Goal: Find contact information: Find contact information

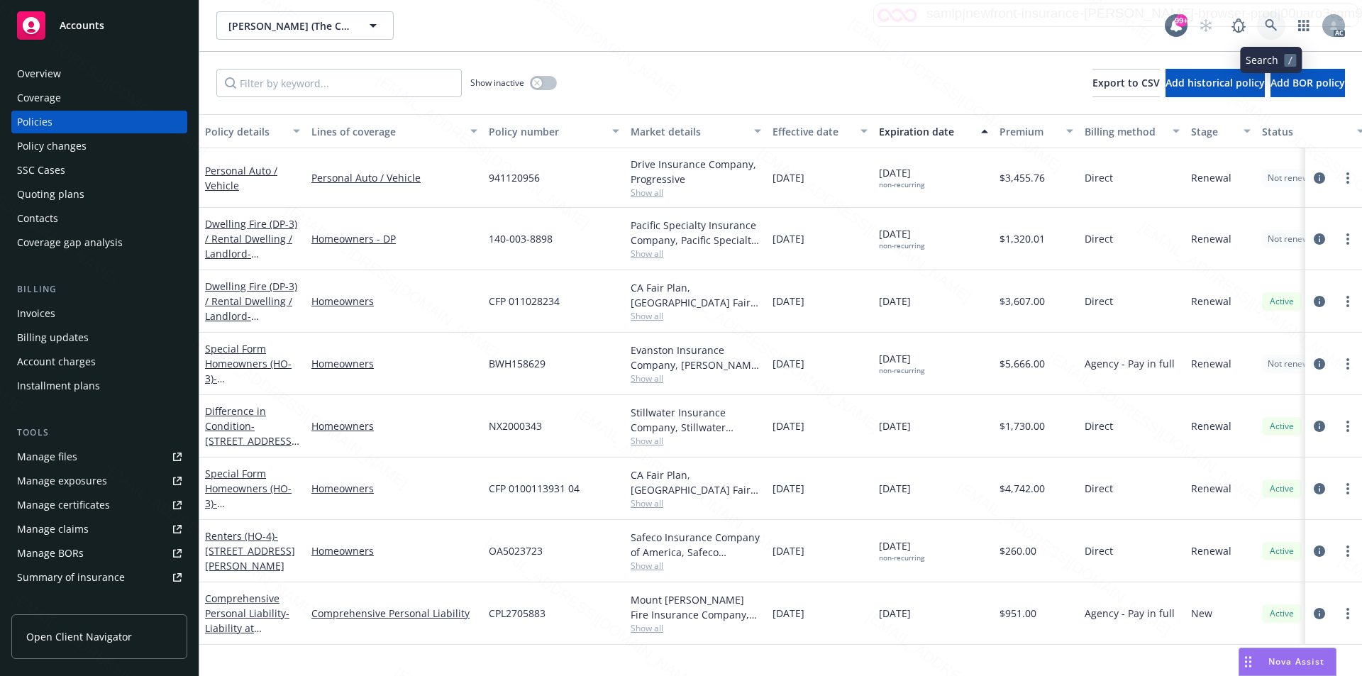
click at [1262, 24] on link at bounding box center [1271, 25] width 28 height 28
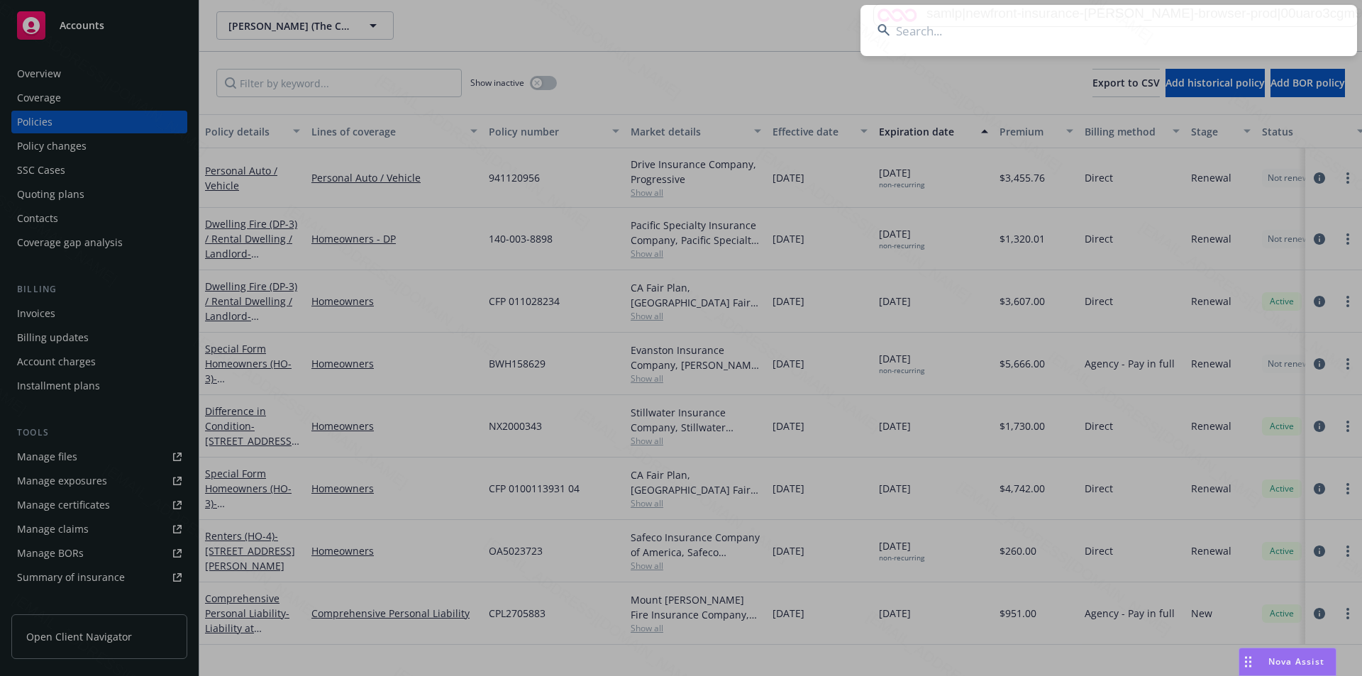
click at [1263, 23] on input at bounding box center [1108, 30] width 496 height 51
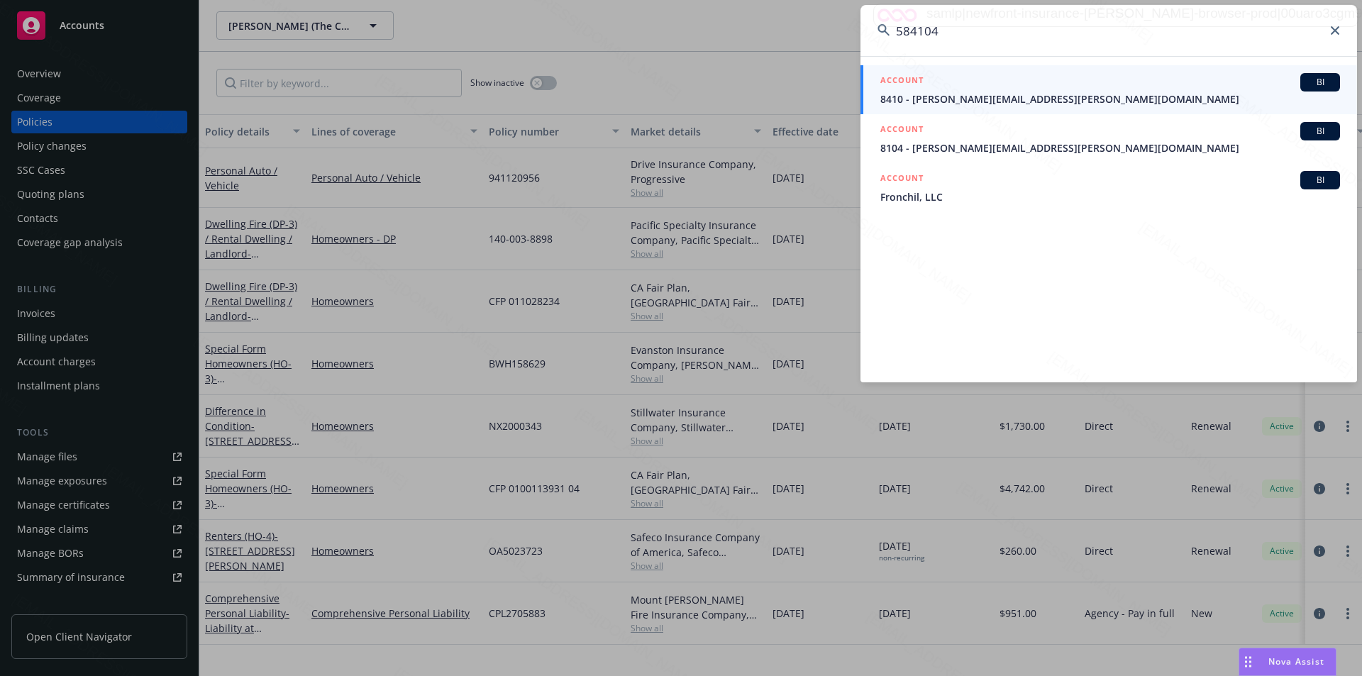
paste input "[PERSON_NAME] and [PERSON_NAME]"
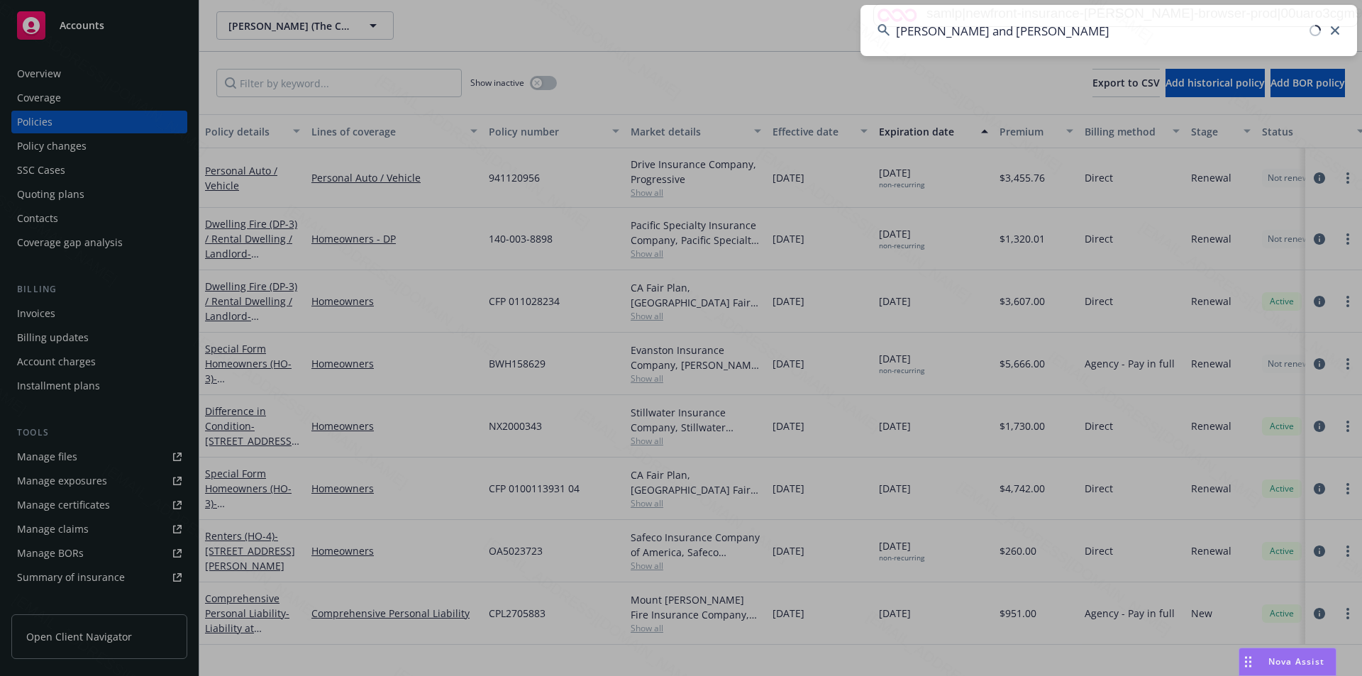
type input "[PERSON_NAME] and [PERSON_NAME]"
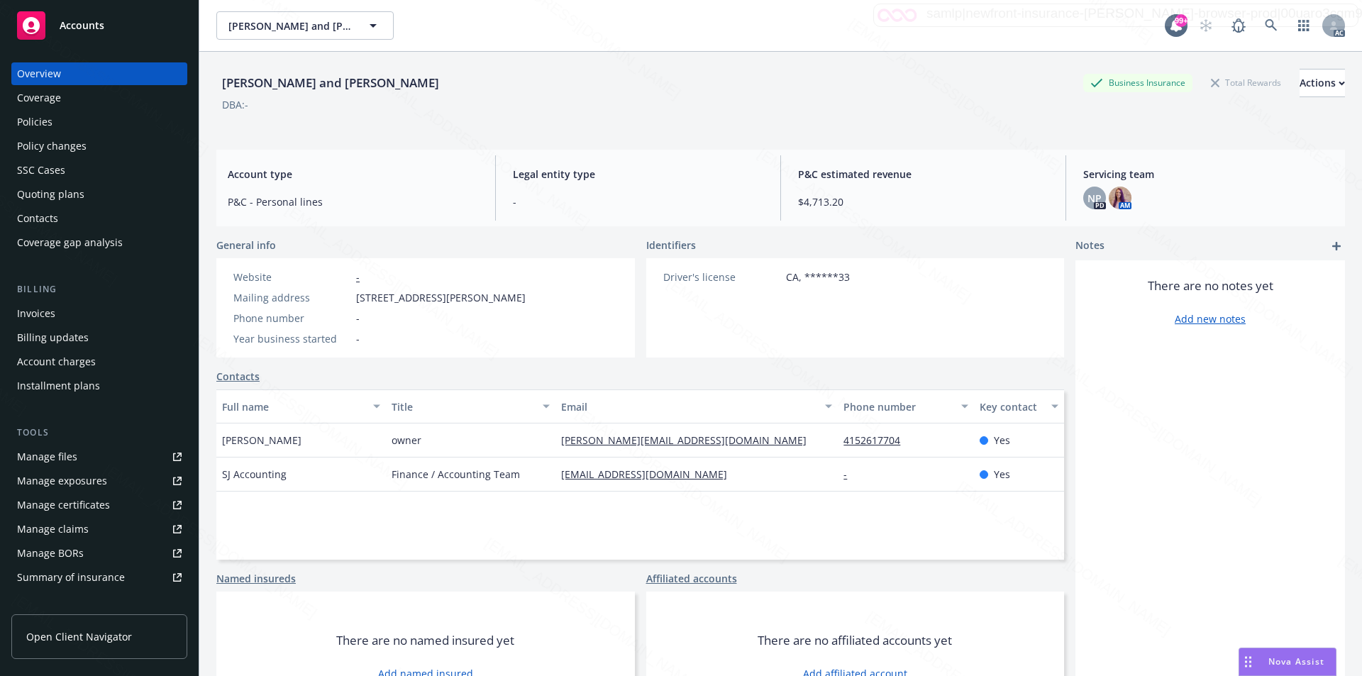
click at [362, 301] on span "PO Box 355, Ross, CA, 94957" at bounding box center [440, 297] width 169 height 15
drag, startPoint x: 356, startPoint y: 296, endPoint x: 408, endPoint y: 296, distance: 51.8
click at [408, 296] on span "PO Box 355, Ross, CA, 94957" at bounding box center [440, 297] width 169 height 15
copy span "PO Box 355"
click at [41, 115] on div "Policies" at bounding box center [34, 122] width 35 height 23
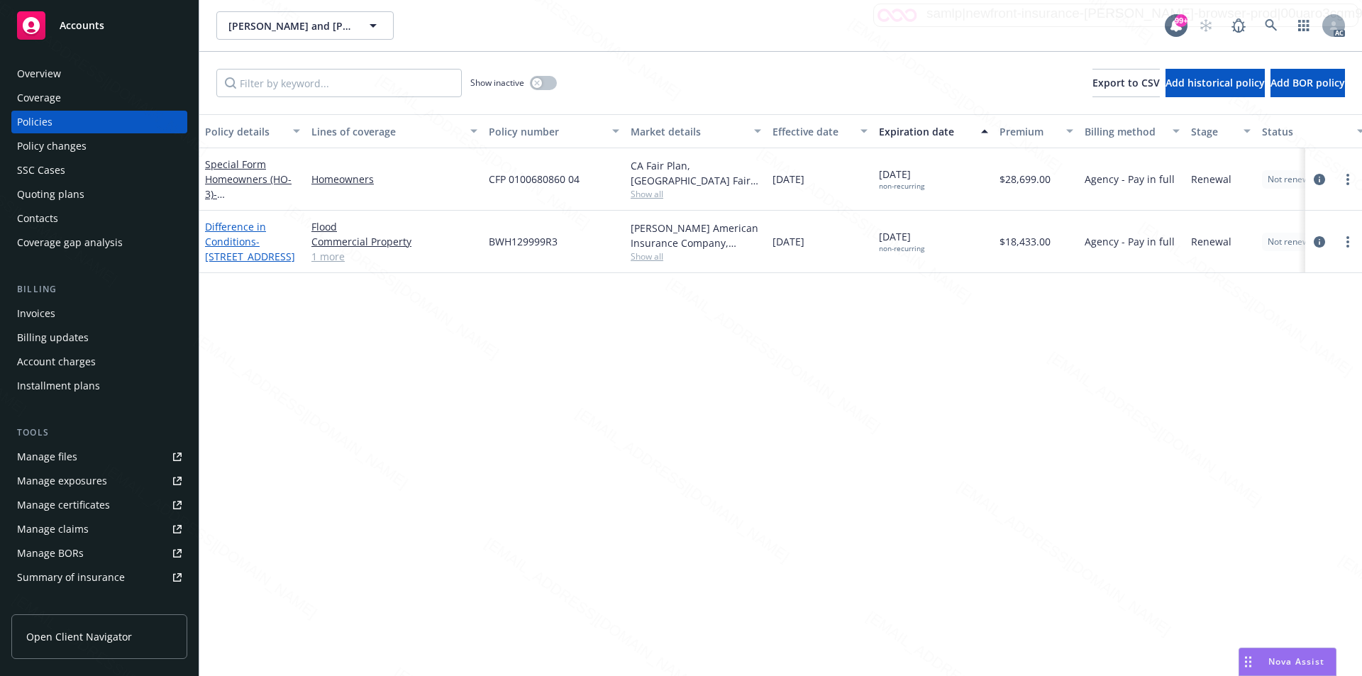
click at [233, 243] on link "Difference in Conditions - 3200 Sonoma Mountain Rd, Petaluma, CA 94954" at bounding box center [250, 241] width 90 height 43
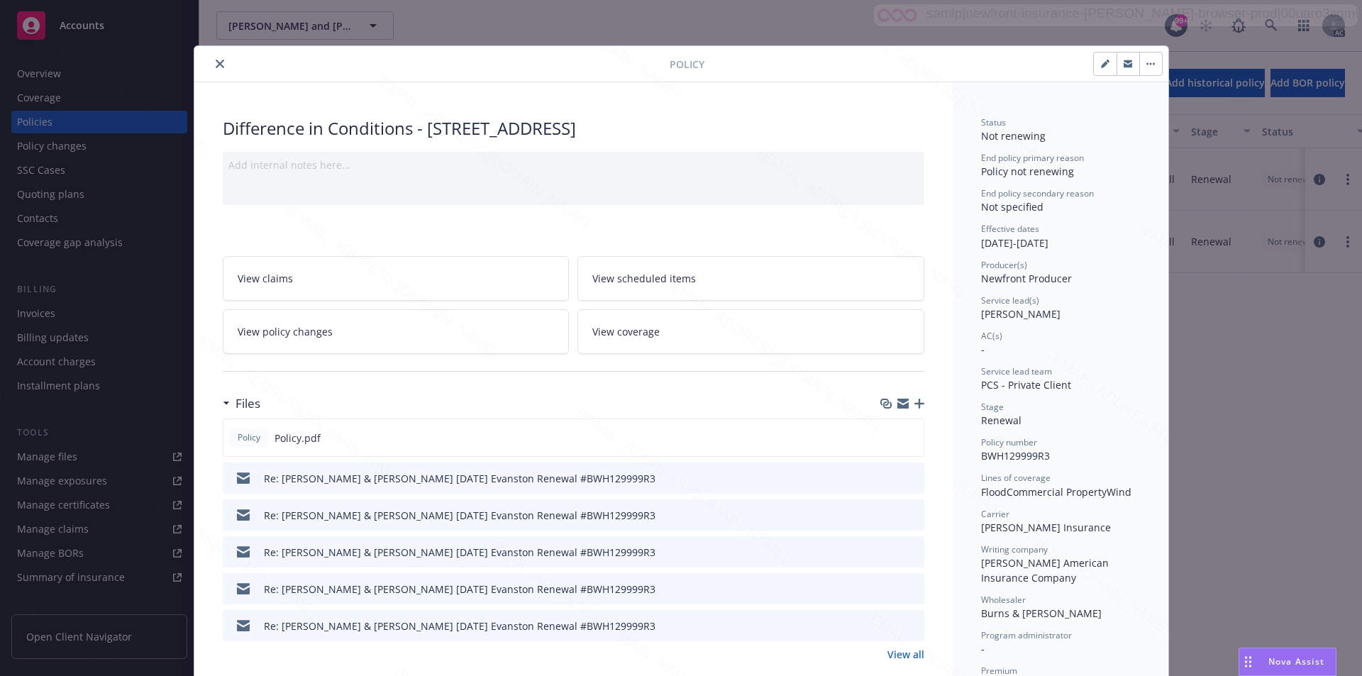
click at [715, 399] on div "Files" at bounding box center [573, 404] width 701 height 30
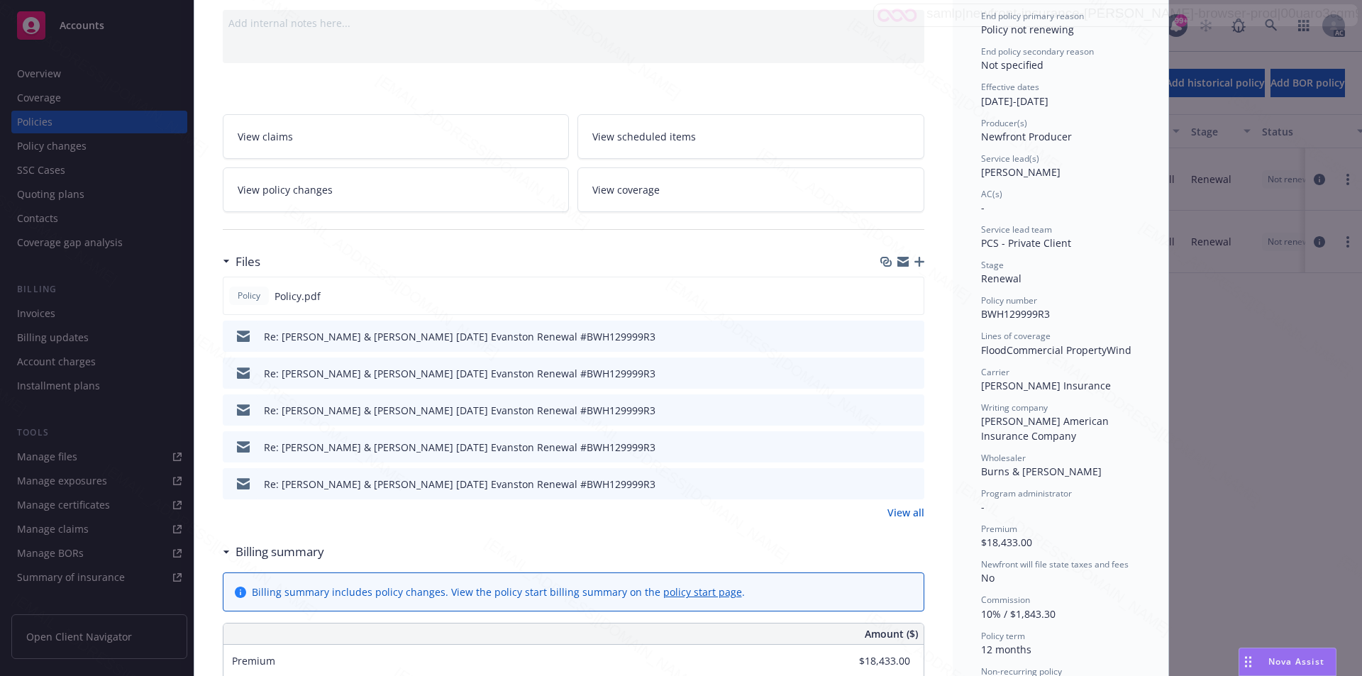
click at [902, 511] on link "View all" at bounding box center [905, 512] width 37 height 15
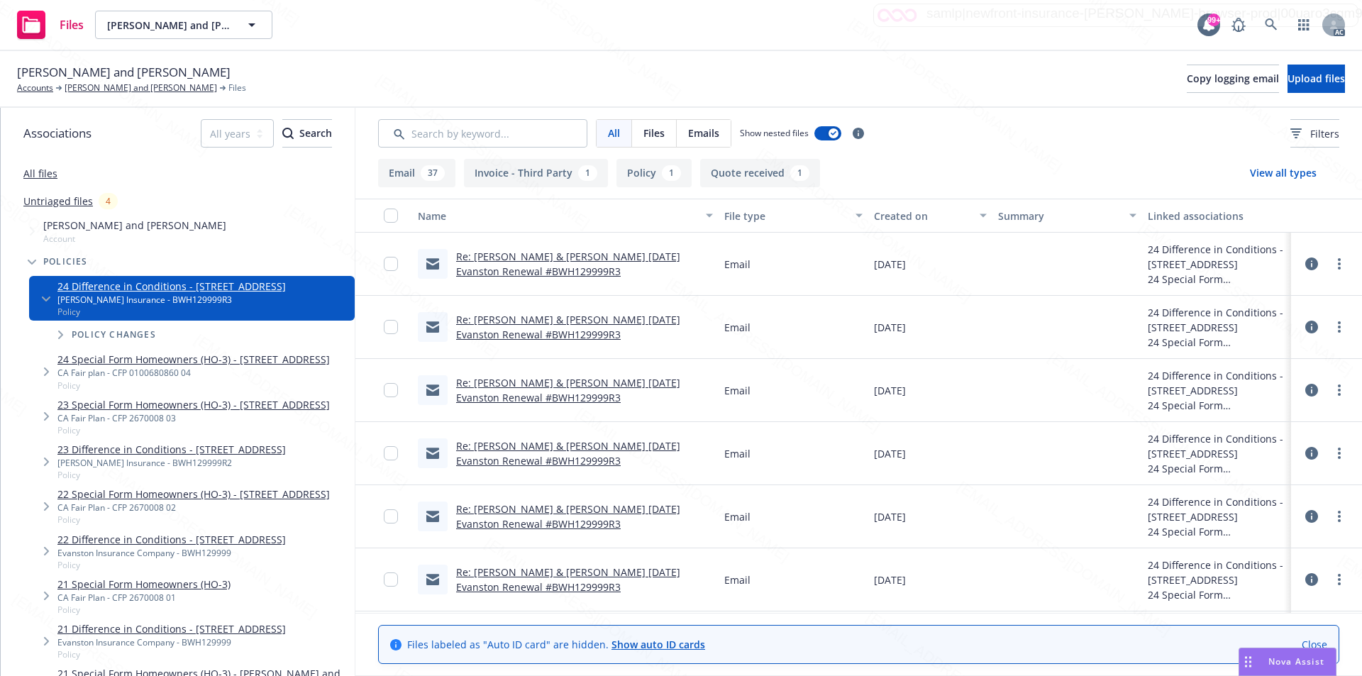
click at [843, 87] on div "[PERSON_NAME] and [PERSON_NAME] Accounts [PERSON_NAME] and [PERSON_NAME] Files …" at bounding box center [681, 78] width 1328 height 31
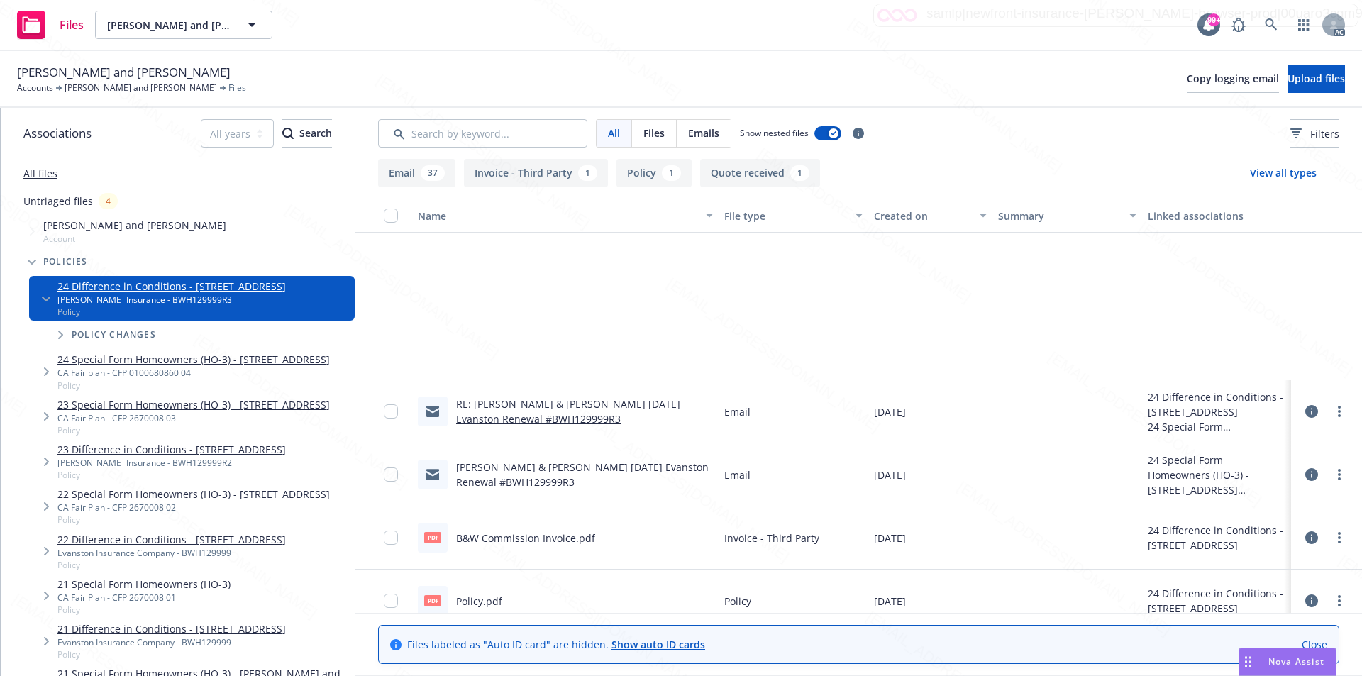
scroll to position [1064, 0]
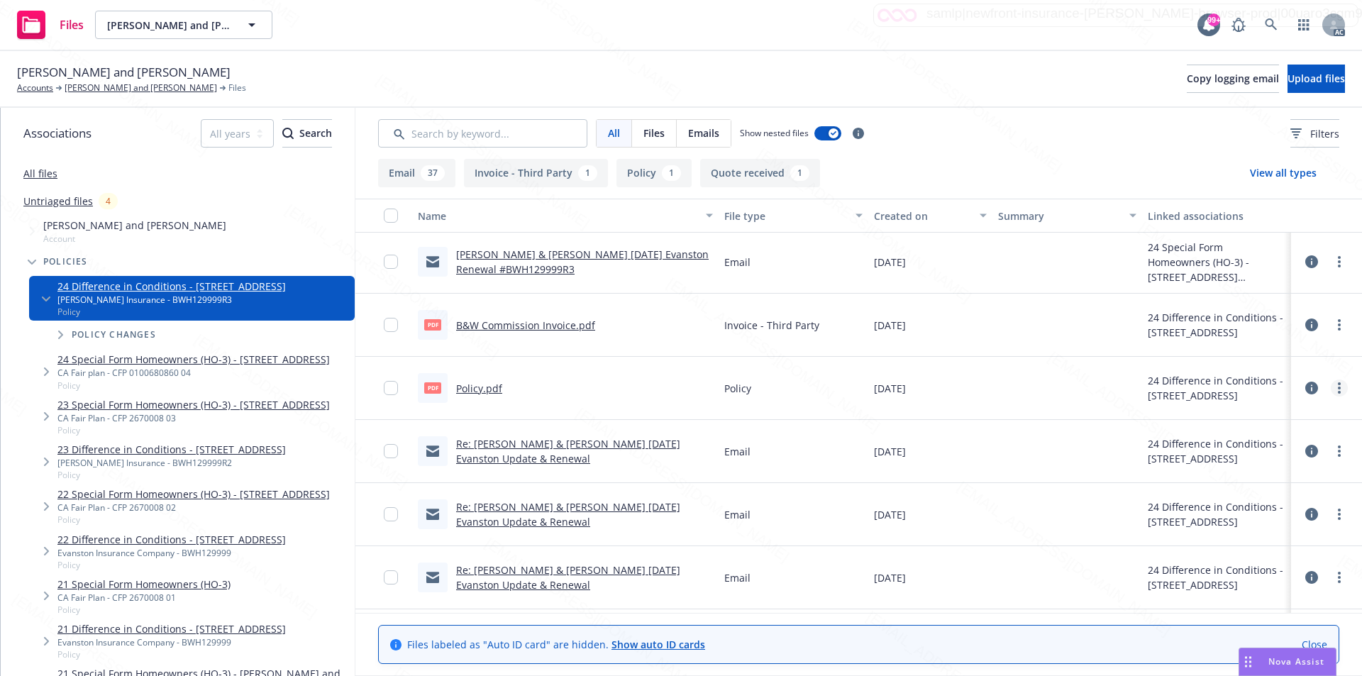
click at [1330, 387] on link "more" at bounding box center [1338, 387] width 17 height 17
click at [1243, 440] on link "Download" at bounding box center [1265, 445] width 141 height 28
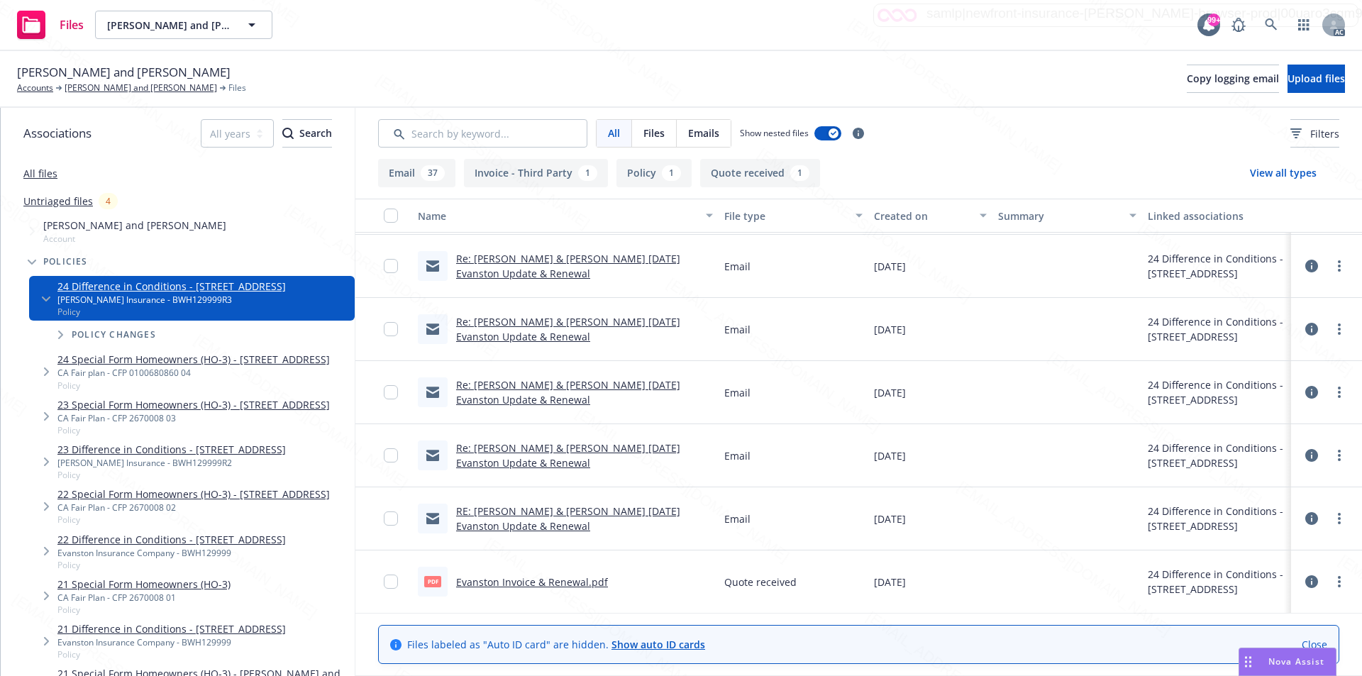
scroll to position [2121, 0]
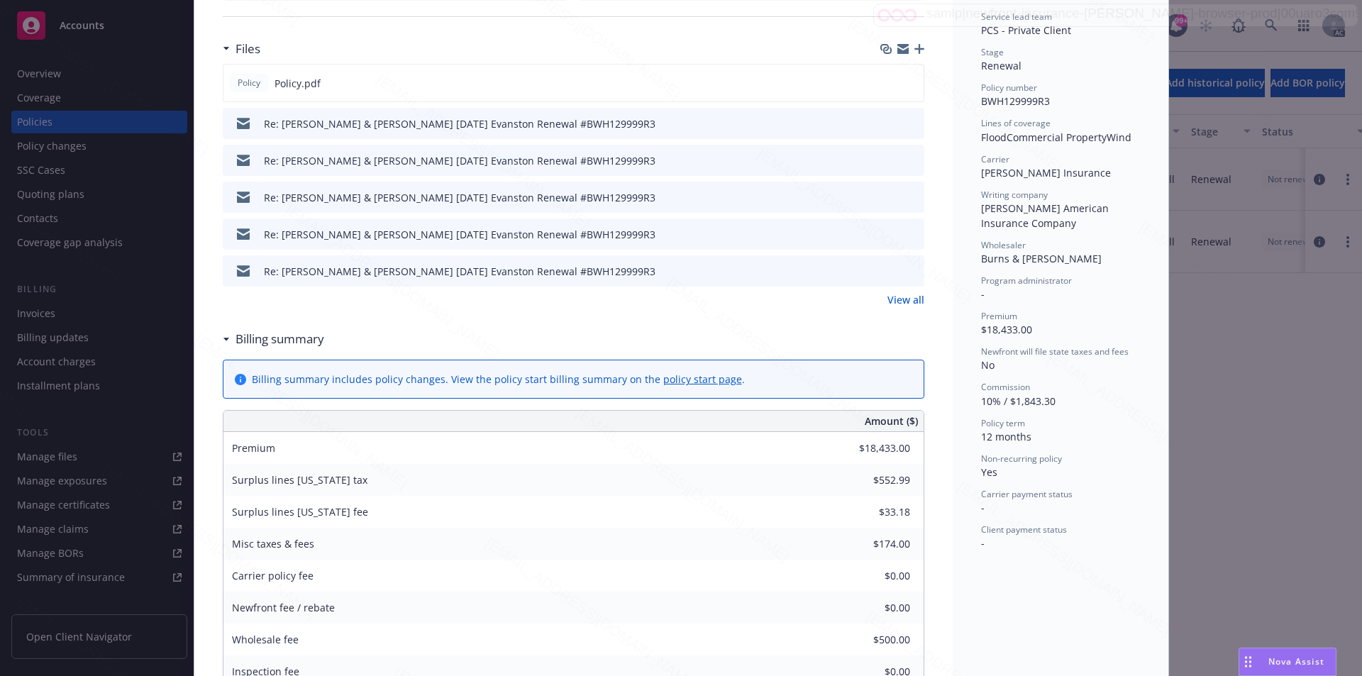
scroll to position [426, 0]
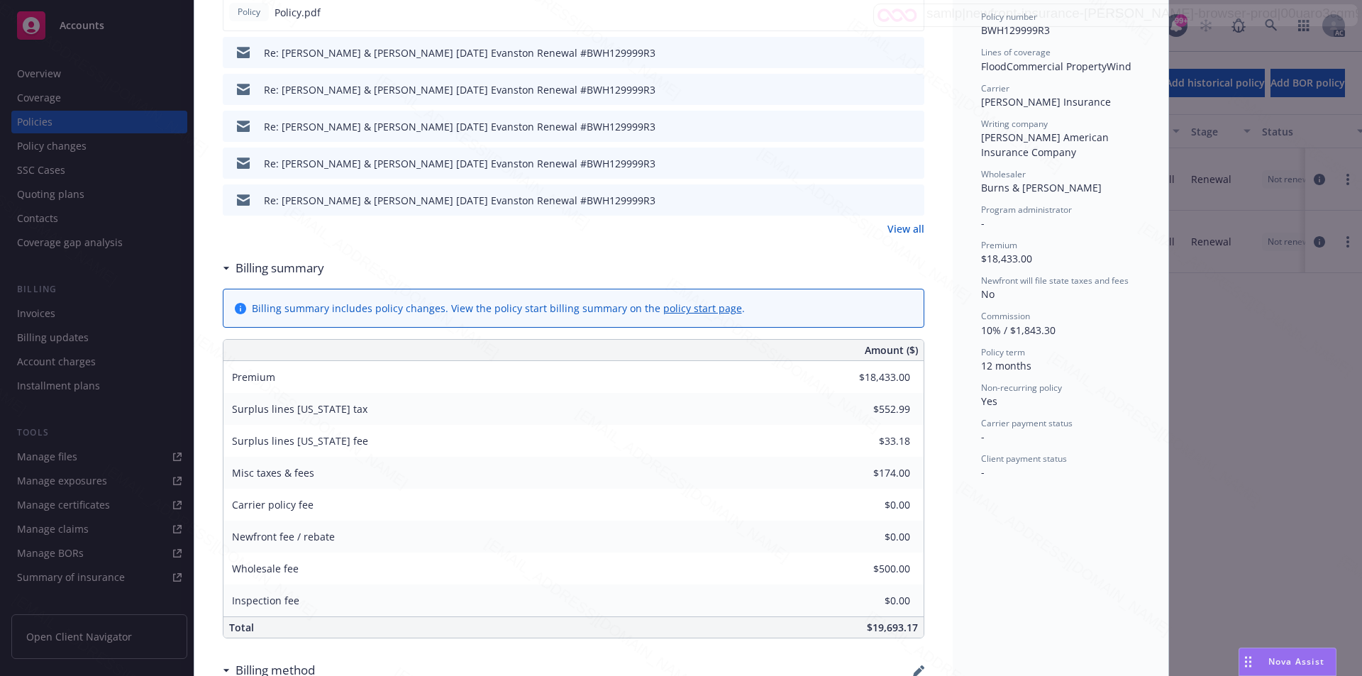
click at [269, 269] on h3 "Billing summary" at bounding box center [279, 268] width 89 height 18
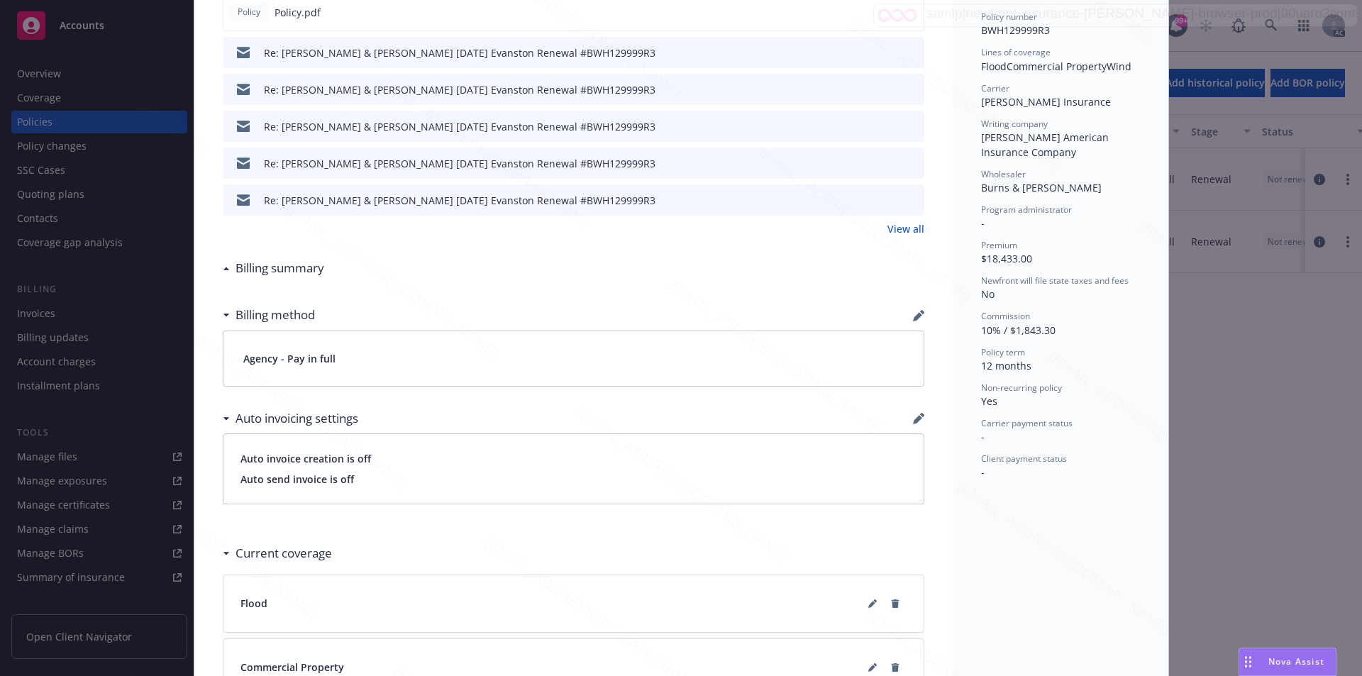
click at [269, 269] on h3 "Billing summary" at bounding box center [279, 268] width 89 height 18
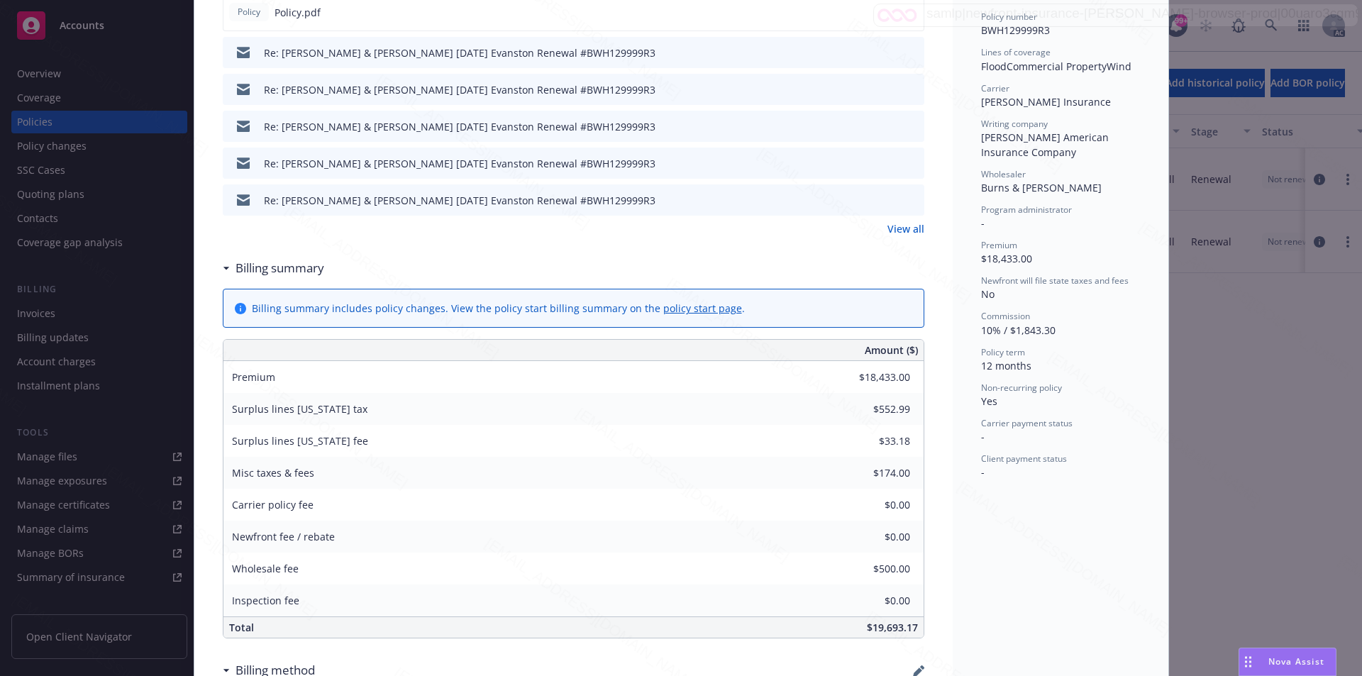
scroll to position [284, 0]
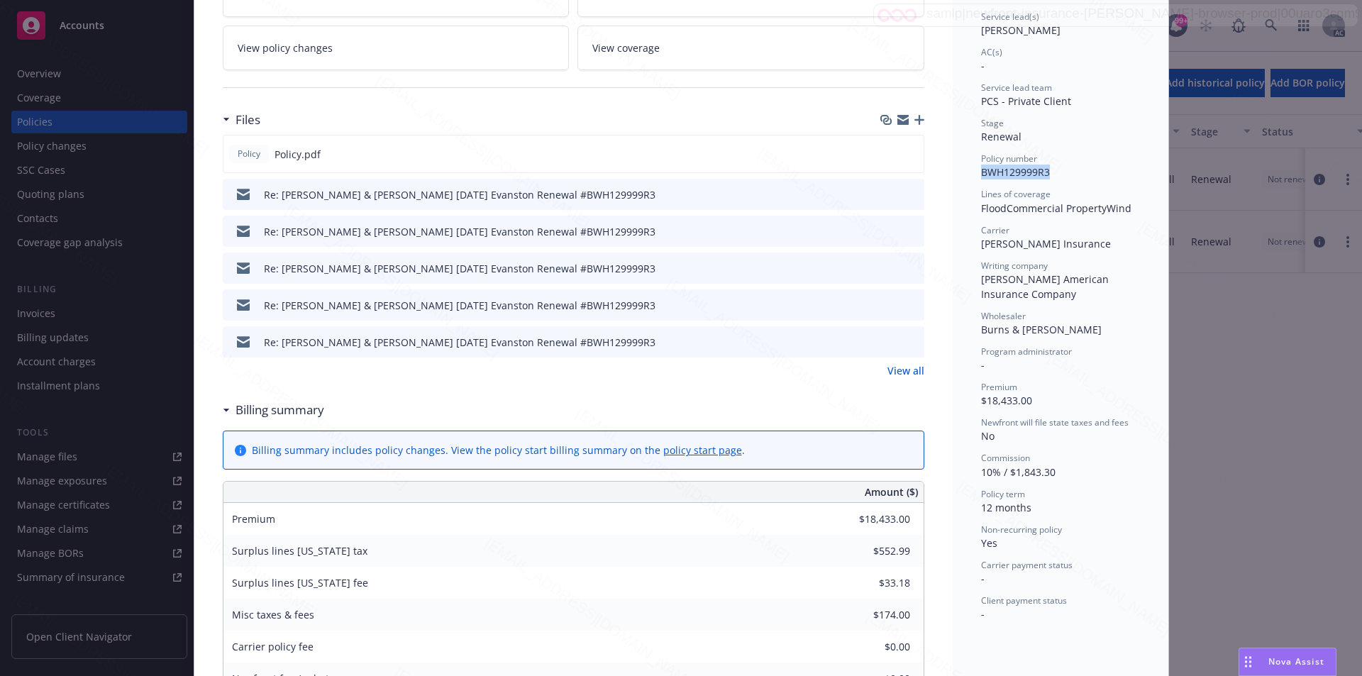
drag, startPoint x: 1043, startPoint y: 170, endPoint x: 975, endPoint y: 174, distance: 68.2
click at [981, 174] on span "BWH129999R3" at bounding box center [1015, 171] width 69 height 13
copy span "BWH129999R3"
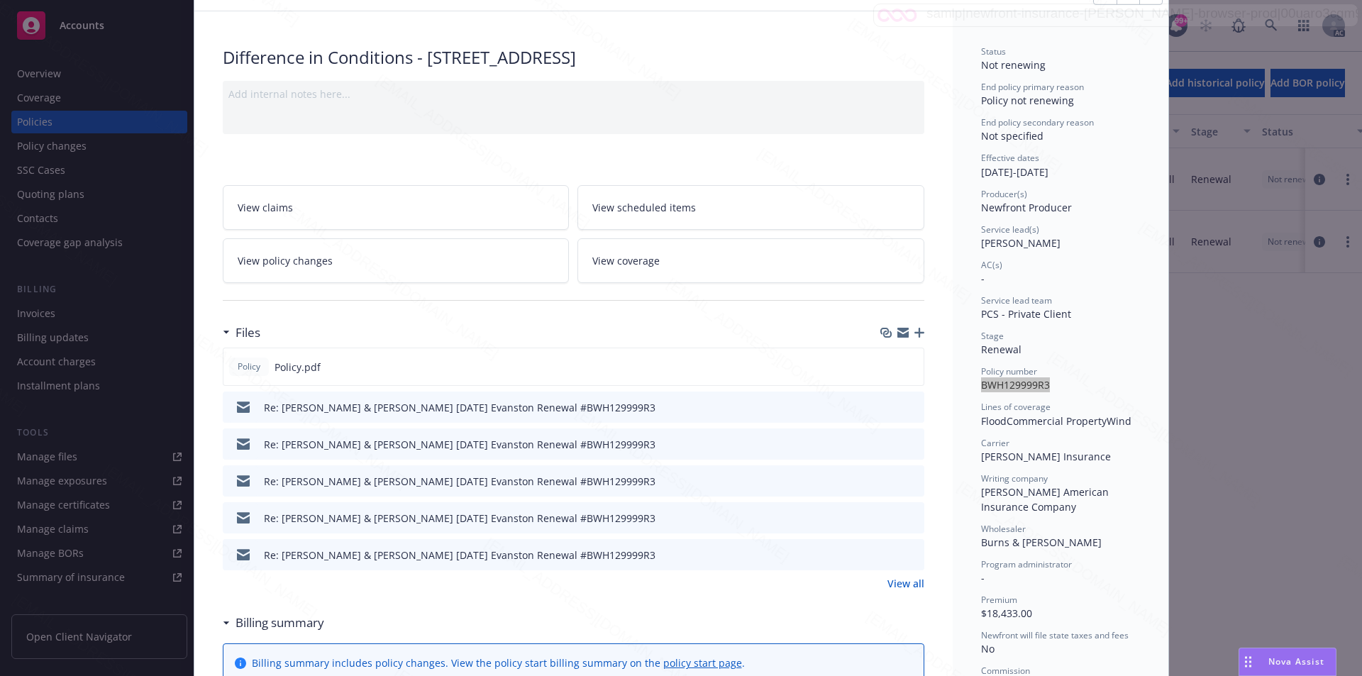
scroll to position [142, 0]
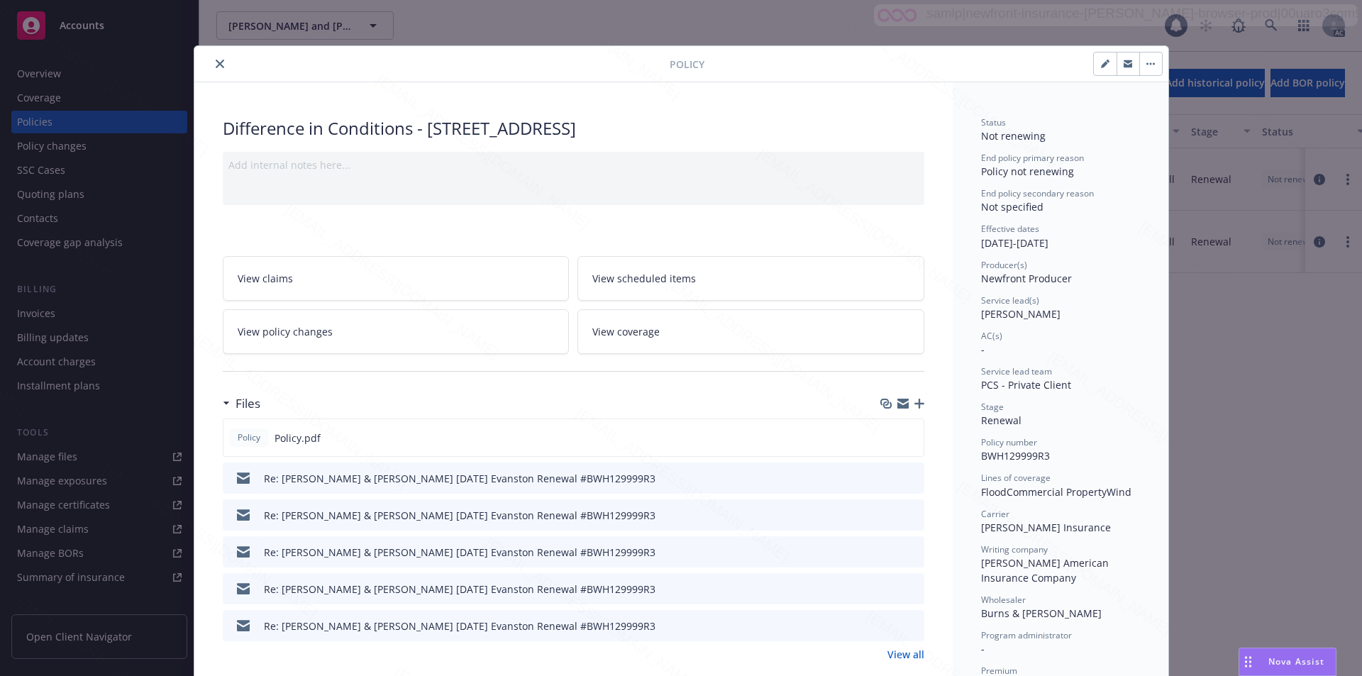
click at [1269, 23] on div "Policy Difference in Conditions - 3200 Sonoma Mountain Rd, Petaluma, CA 94954 A…" at bounding box center [681, 338] width 1362 height 676
click at [216, 65] on icon "close" at bounding box center [220, 64] width 9 height 9
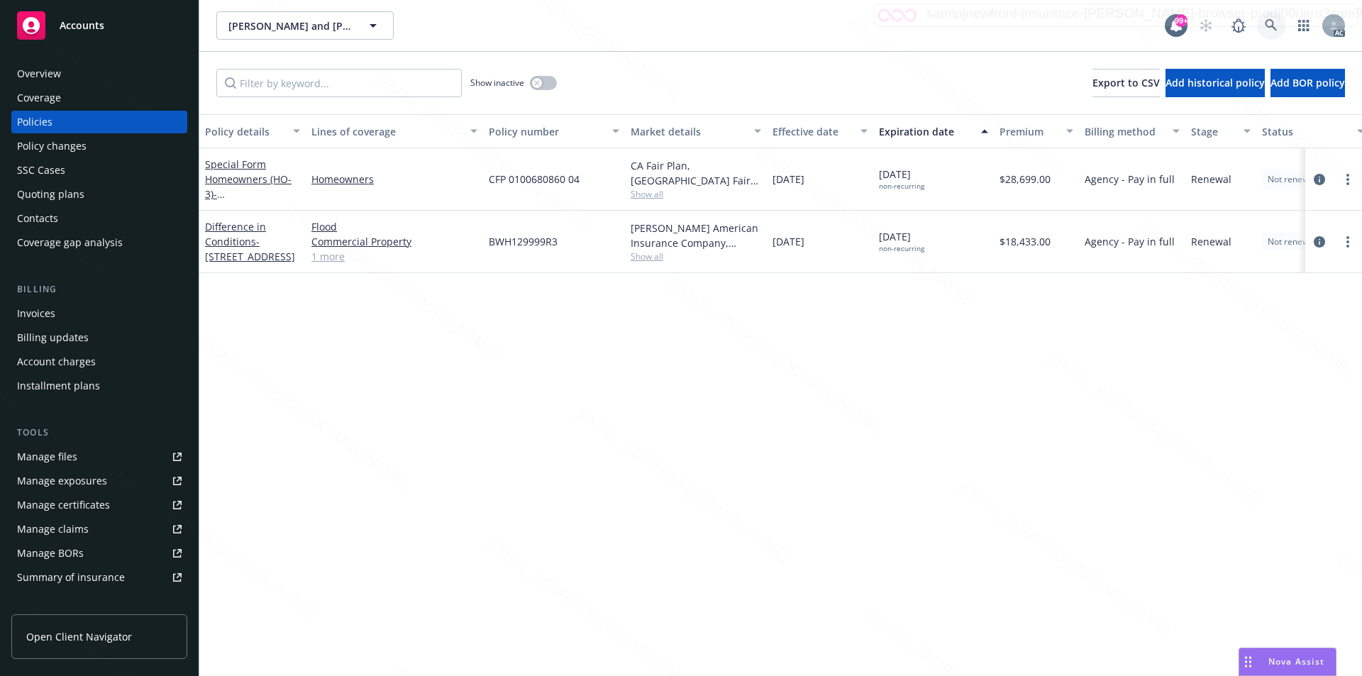
click at [1269, 26] on icon at bounding box center [1270, 25] width 13 height 13
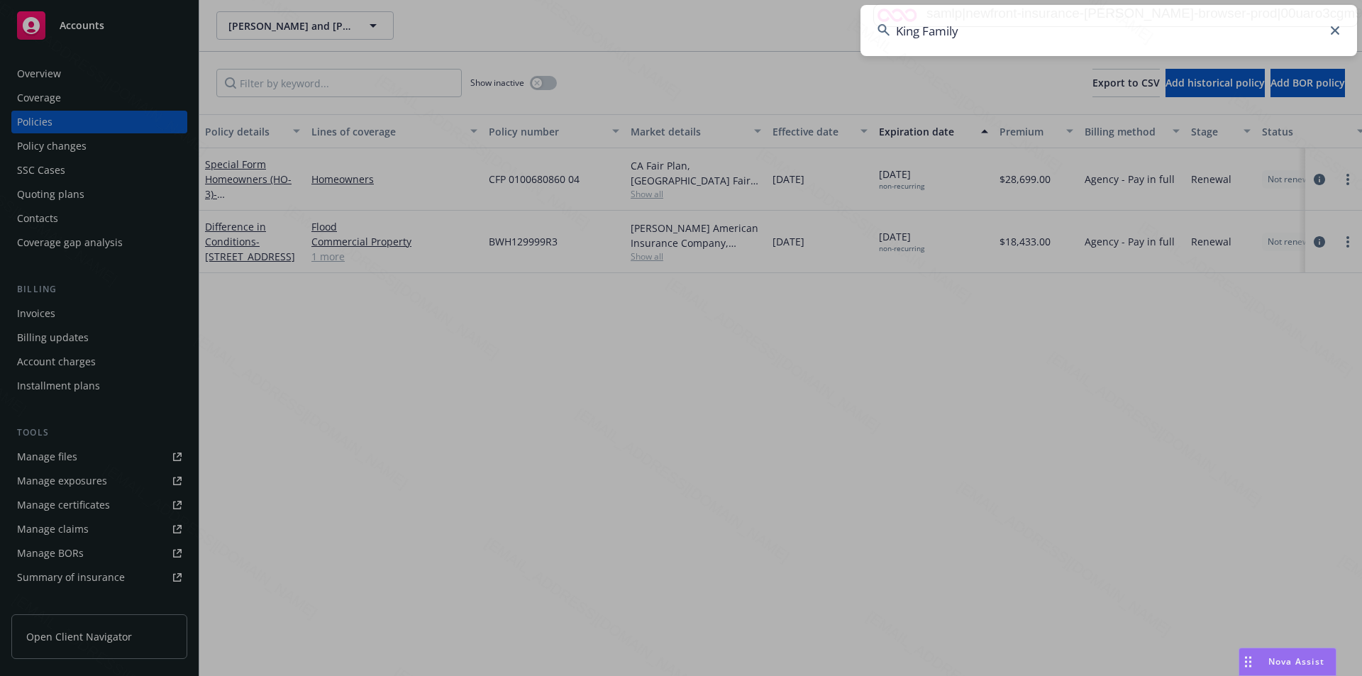
type input "King Family"
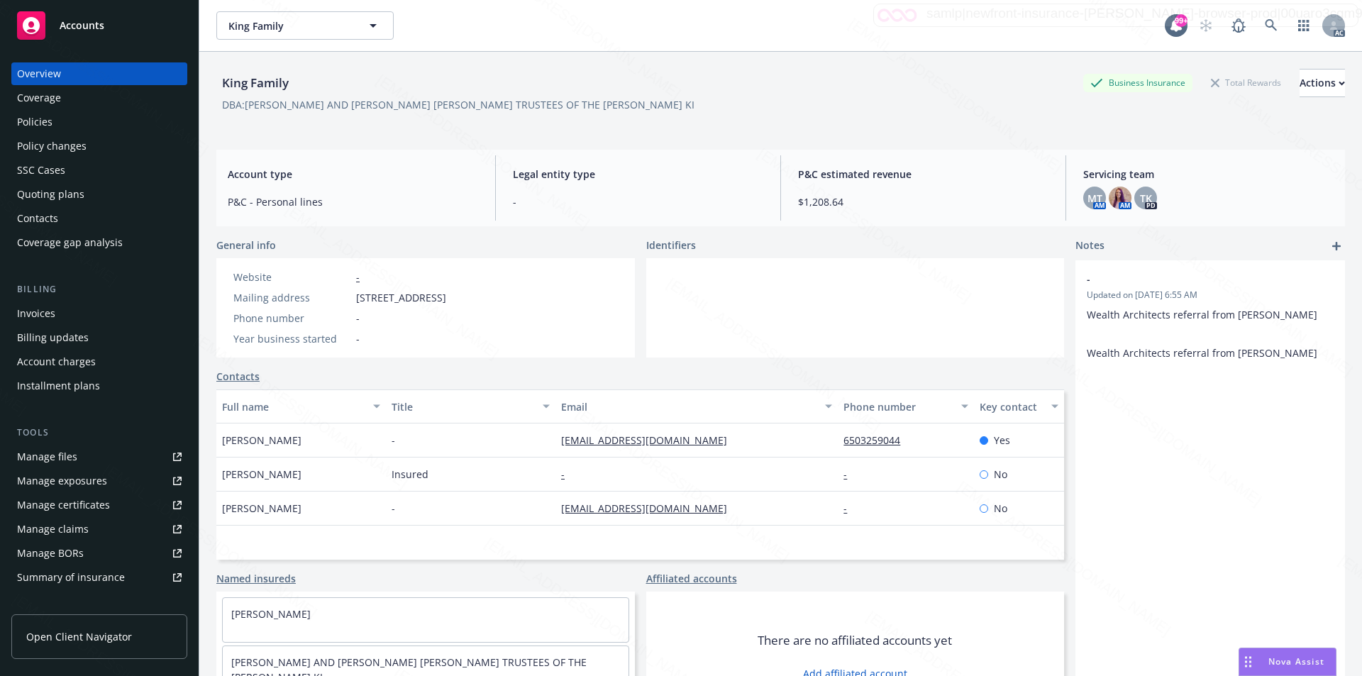
drag, startPoint x: 357, startPoint y: 296, endPoint x: 436, endPoint y: 295, distance: 79.4
click at [436, 295] on span "164 Airport Blvd E, Santa Rosa, CA, 95403" at bounding box center [401, 297] width 90 height 15
copy span "164 Airport Blvd E"
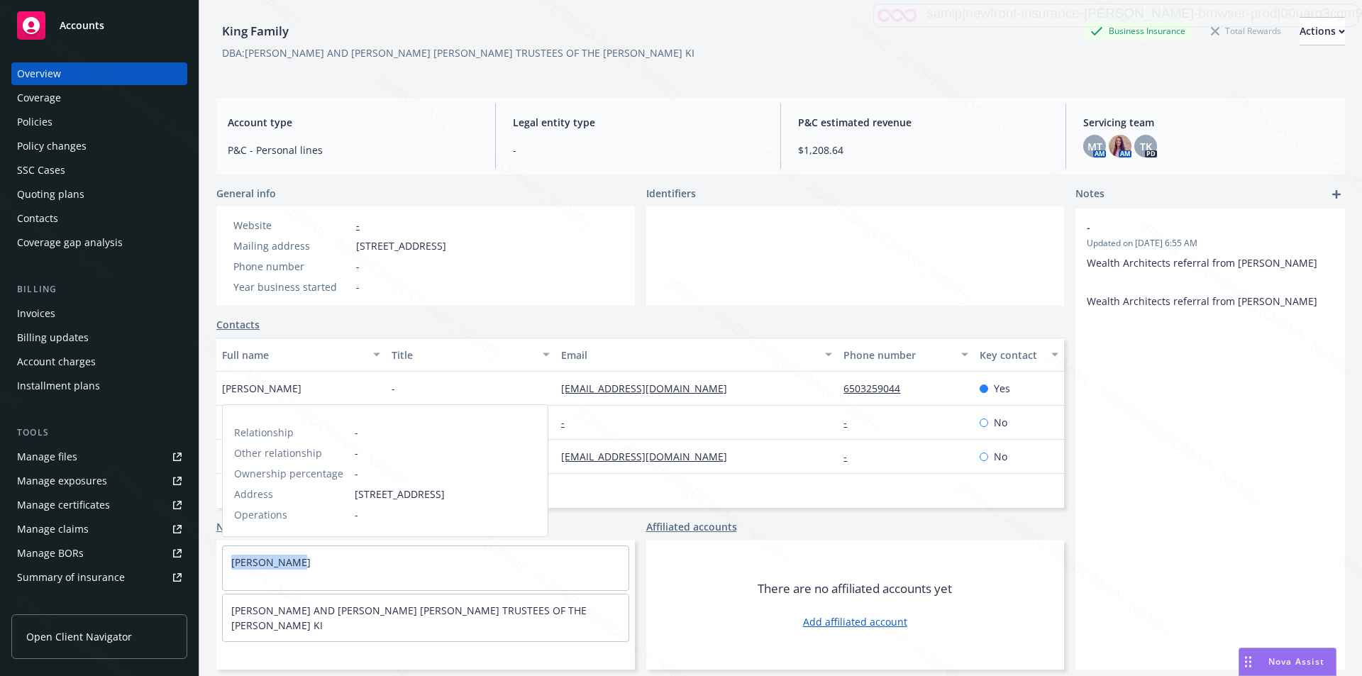
drag, startPoint x: 319, startPoint y: 562, endPoint x: 226, endPoint y: 565, distance: 93.7
click at [226, 565] on div "MELISSA KING" at bounding box center [426, 562] width 406 height 32
copy link "MELISSA KING"
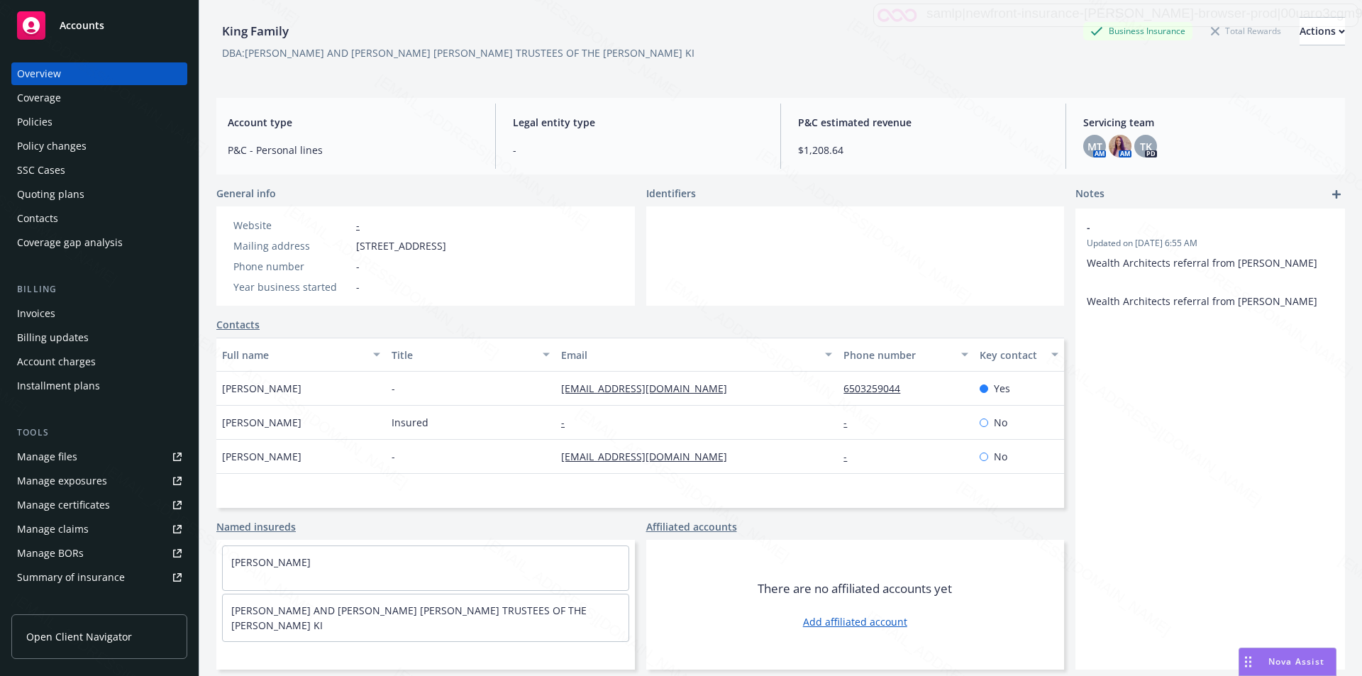
click at [356, 245] on span "164 Airport Blvd E, Santa Rosa, CA, 95403" at bounding box center [401, 245] width 90 height 15
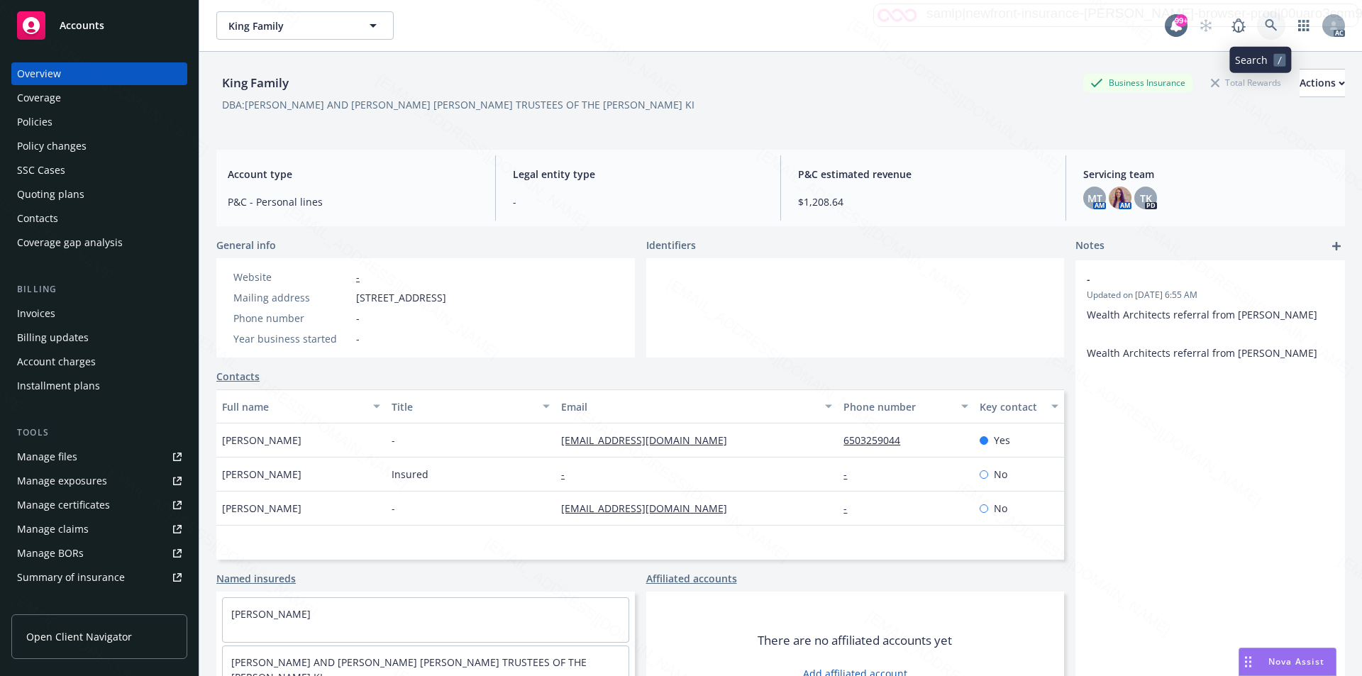
click at [1264, 23] on icon at bounding box center [1270, 25] width 13 height 13
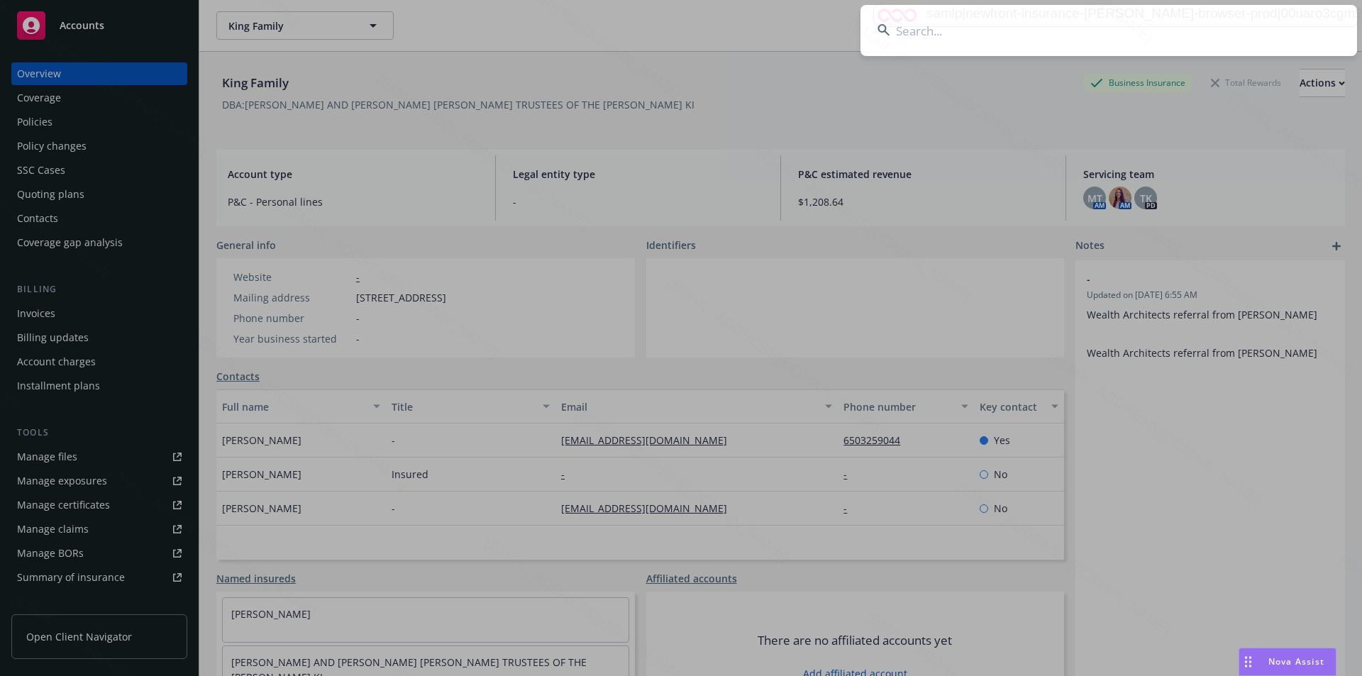
click at [990, 32] on input at bounding box center [1108, 30] width 496 height 51
paste input "JOSEPH WALLA YARDEN WALLA"
type input "JOSEPH WALLA YARDEN WALLA"
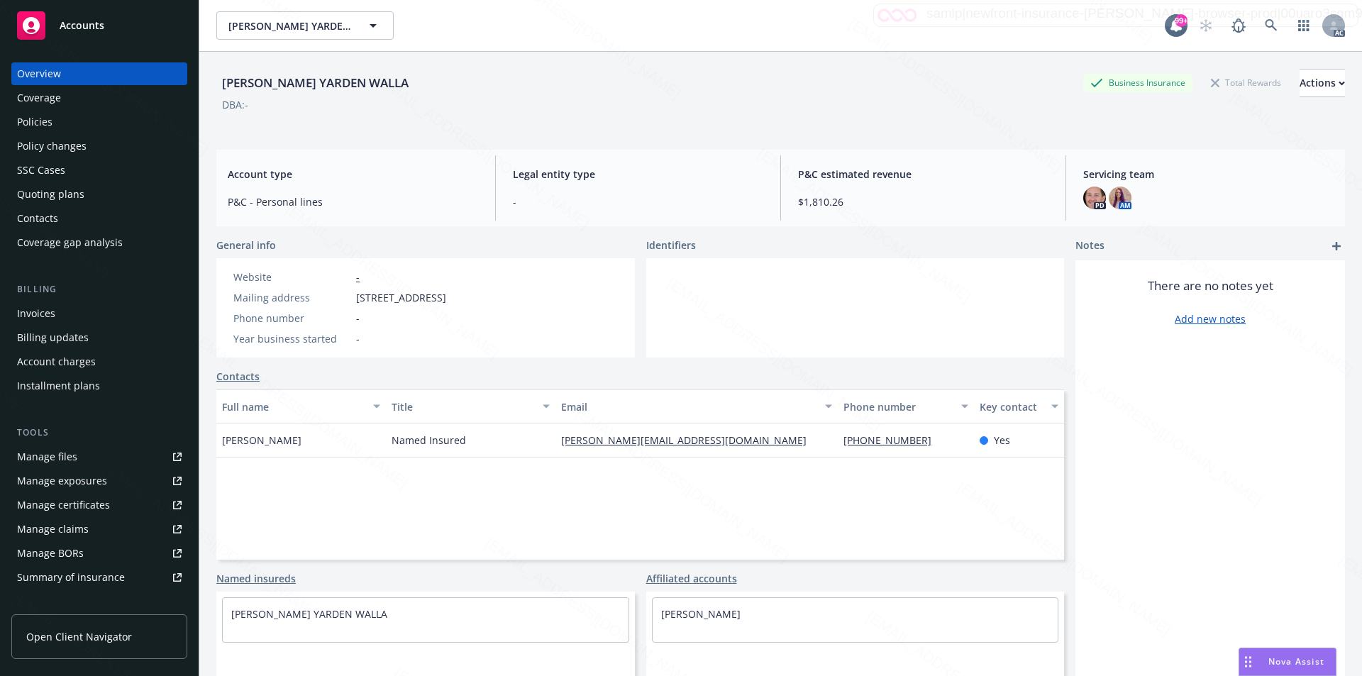
scroll to position [52, 0]
